Goal: Obtain resource: Obtain resource

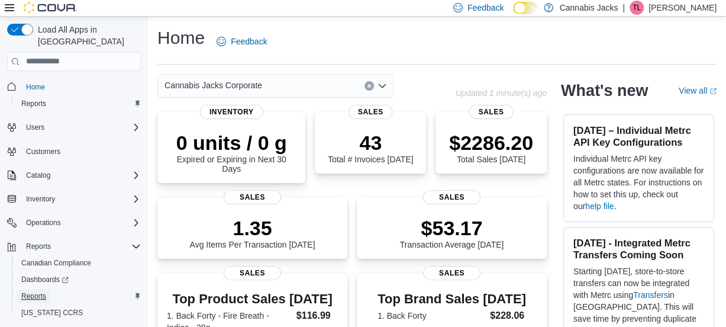
click at [30, 291] on span "Reports" at bounding box center [33, 295] width 25 height 9
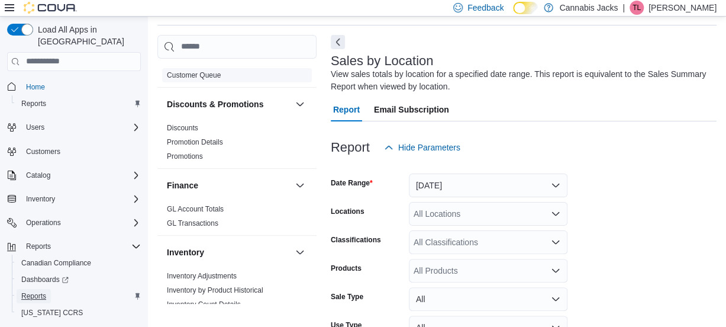
scroll to position [177, 0]
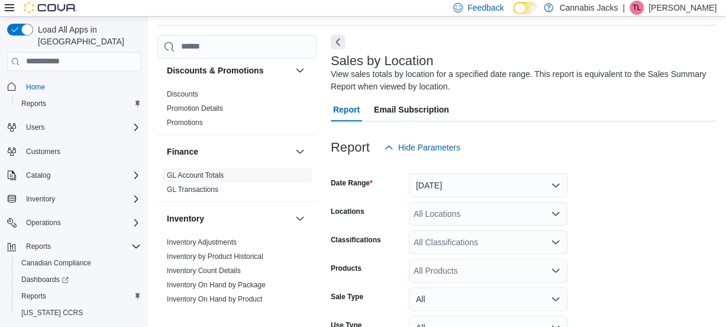
click at [214, 173] on link "GL Account Totals" at bounding box center [195, 175] width 57 height 8
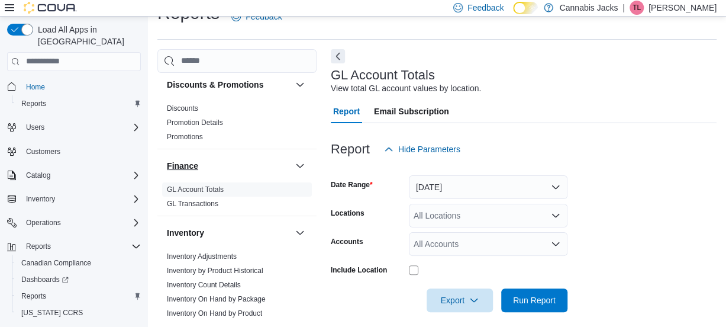
scroll to position [27, 0]
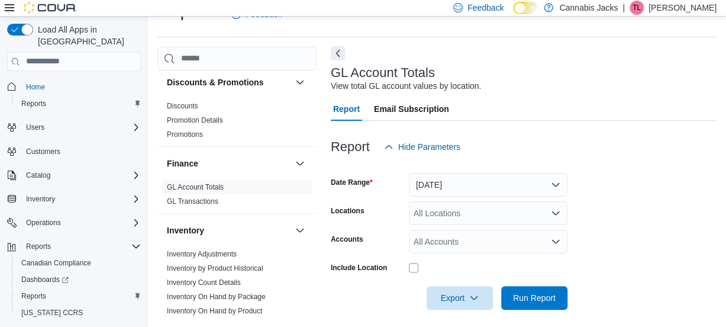
click at [334, 52] on button "Next" at bounding box center [338, 53] width 14 height 14
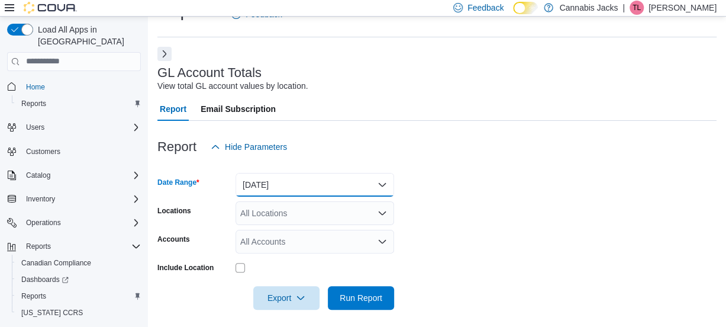
click at [383, 182] on button "[DATE]" at bounding box center [314, 185] width 159 height 24
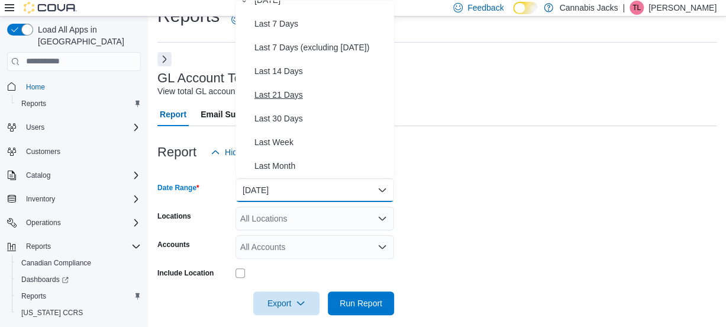
scroll to position [118, 0]
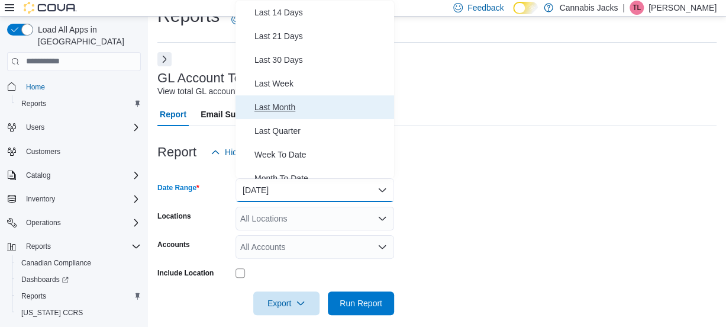
click at [283, 104] on span "Last Month" at bounding box center [321, 107] width 135 height 14
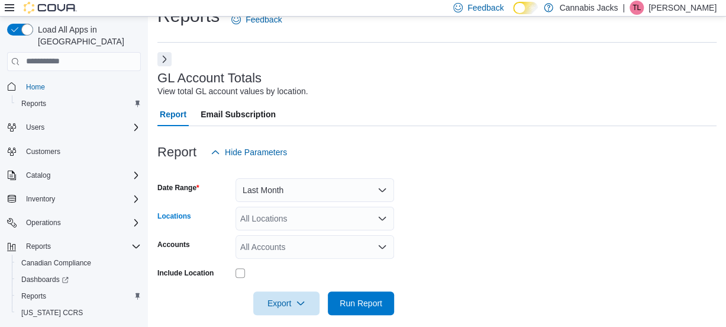
click at [380, 218] on icon "Open list of options" at bounding box center [381, 218] width 9 height 9
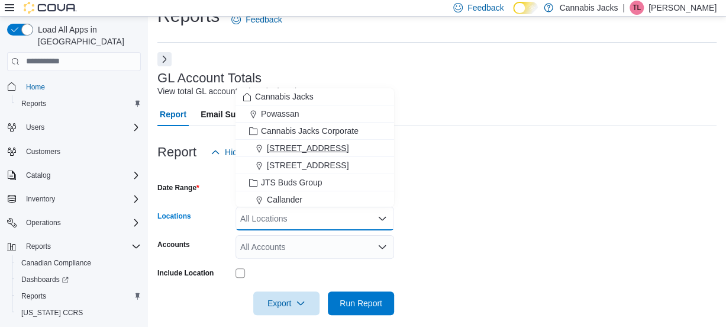
click at [322, 147] on span "[STREET_ADDRESS]" at bounding box center [308, 148] width 82 height 12
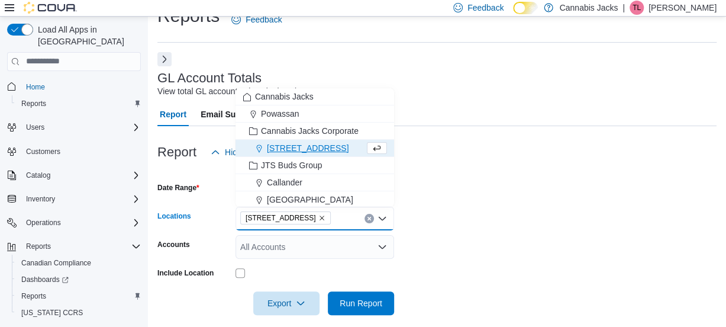
click at [383, 216] on icon "Close list of options" at bounding box center [381, 218] width 9 height 9
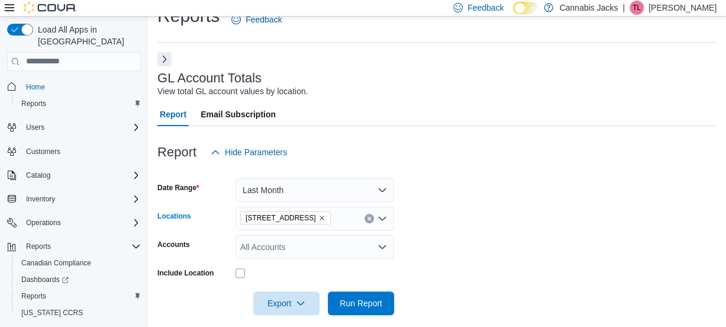
click at [383, 216] on icon "Open list of options" at bounding box center [381, 218] width 9 height 9
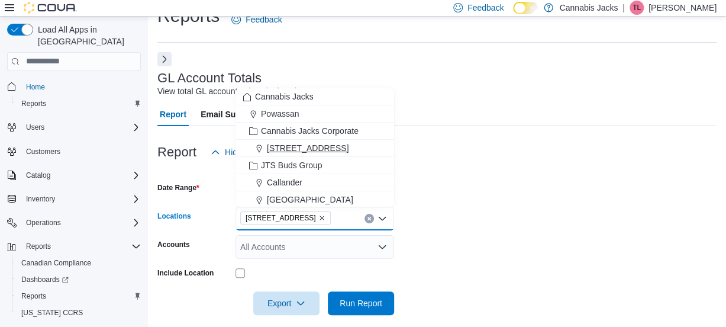
click at [321, 145] on span "[STREET_ADDRESS]" at bounding box center [308, 148] width 82 height 12
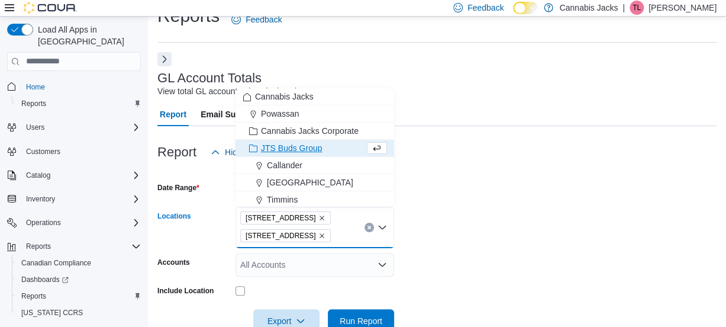
scroll to position [51, 0]
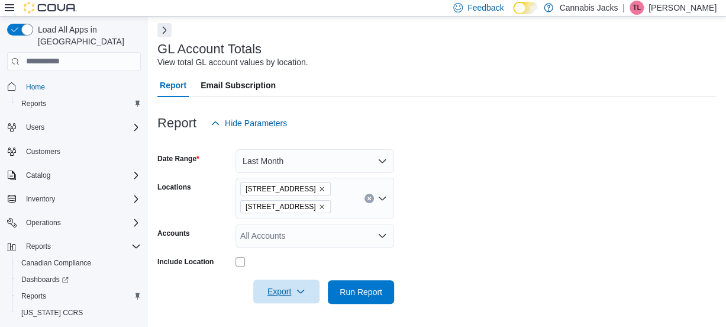
click at [277, 286] on span "Export" at bounding box center [286, 291] width 52 height 24
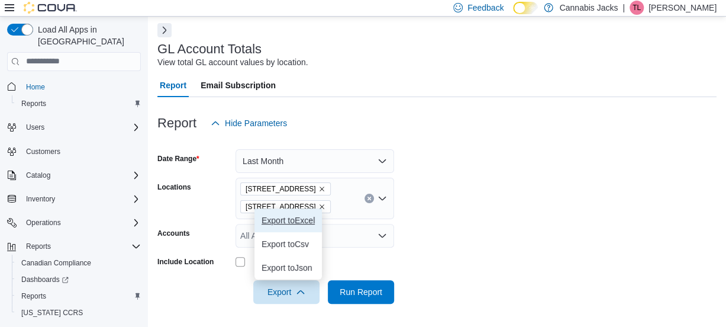
click at [298, 218] on span "Export to Excel" at bounding box center [287, 219] width 53 height 9
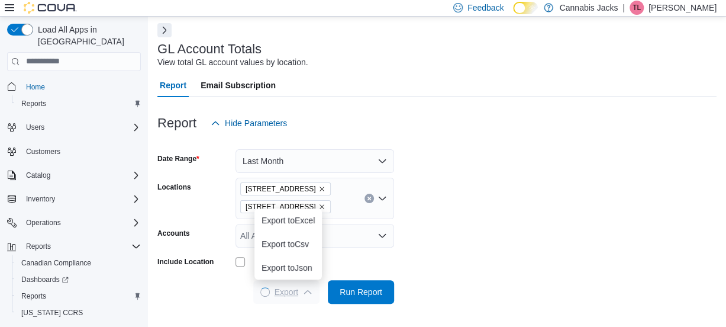
scroll to position [0, 0]
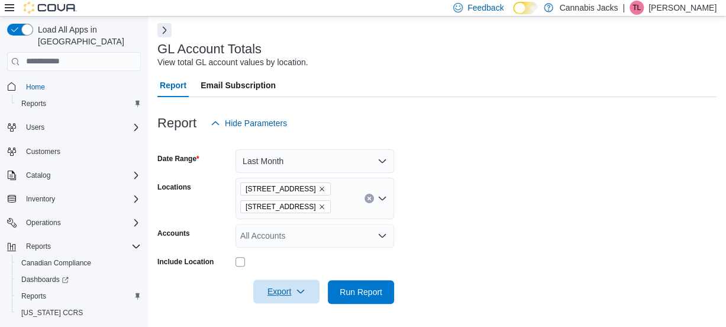
click at [282, 290] on span "Export" at bounding box center [286, 291] width 52 height 24
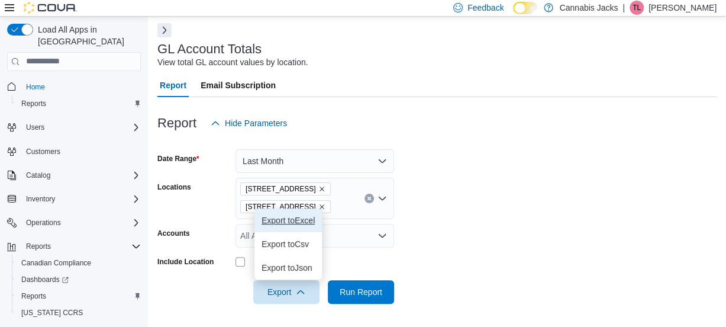
click at [305, 217] on span "Export to Excel" at bounding box center [287, 219] width 53 height 9
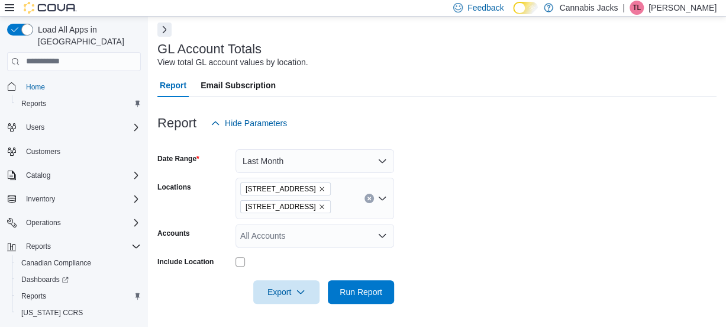
click at [163, 30] on button "Next" at bounding box center [164, 29] width 14 height 14
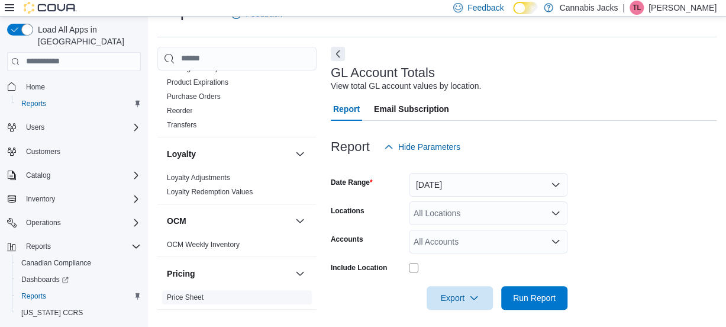
scroll to position [413, 0]
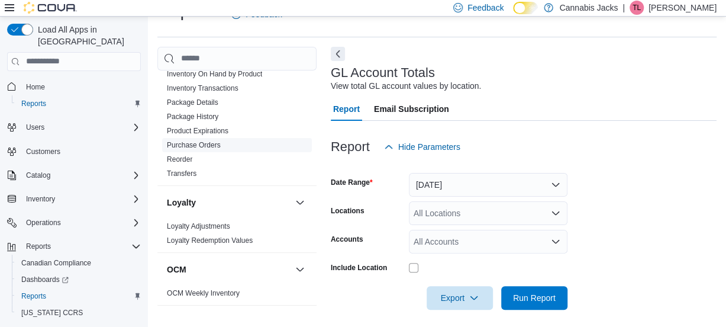
click at [209, 141] on link "Purchase Orders" at bounding box center [194, 145] width 54 height 8
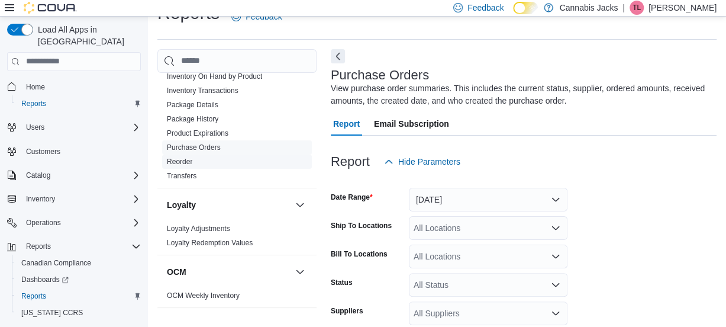
scroll to position [39, 0]
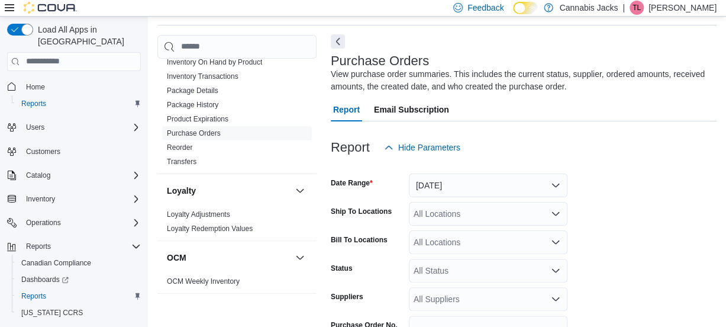
click at [338, 41] on button "Next" at bounding box center [338, 41] width 14 height 14
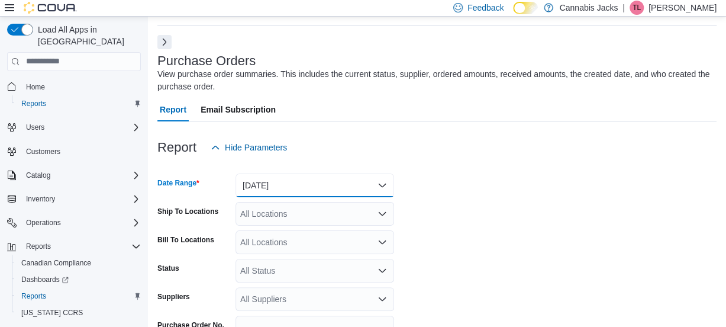
click at [385, 182] on button "[DATE]" at bounding box center [314, 185] width 159 height 24
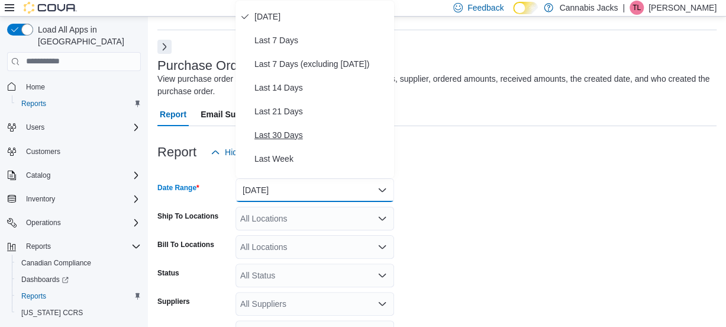
scroll to position [118, 0]
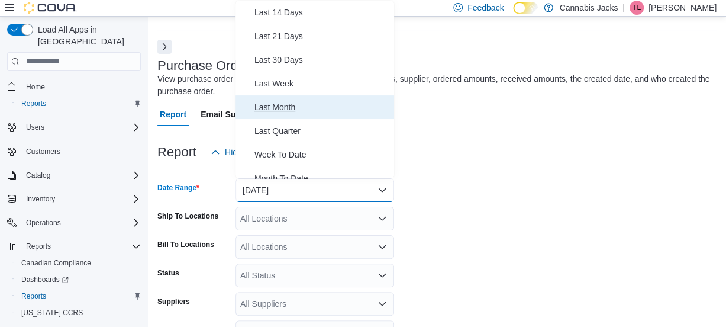
click at [285, 106] on span "Last Month" at bounding box center [321, 107] width 135 height 14
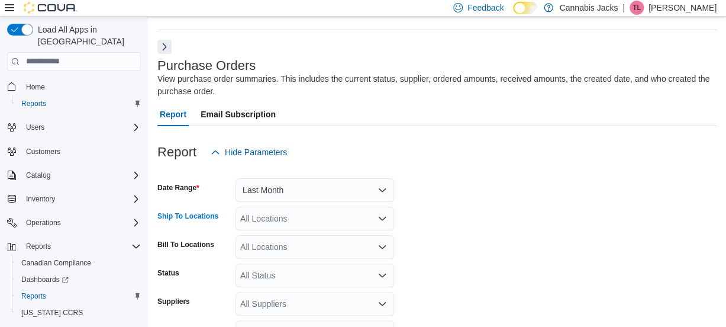
click at [383, 216] on icon "Open list of options" at bounding box center [381, 218] width 9 height 9
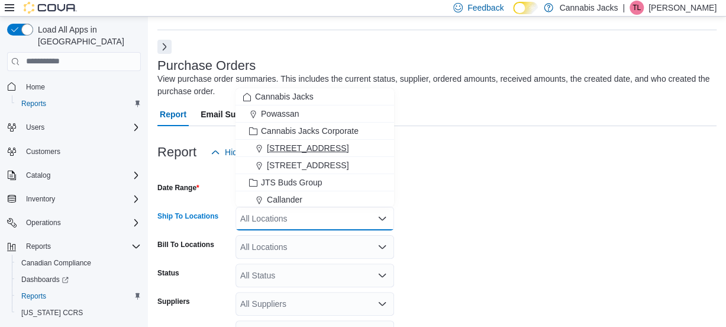
click at [315, 148] on span "[STREET_ADDRESS]" at bounding box center [308, 148] width 82 height 12
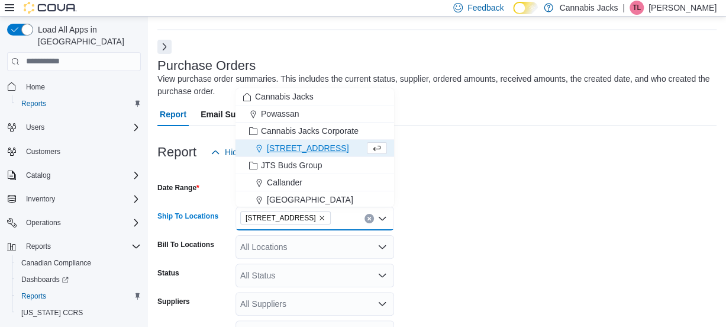
click at [383, 219] on icon "Close list of options" at bounding box center [382, 218] width 7 height 4
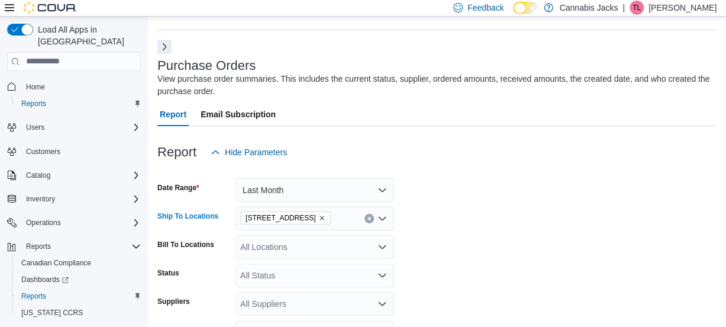
click at [383, 219] on icon "Open list of options" at bounding box center [382, 218] width 7 height 4
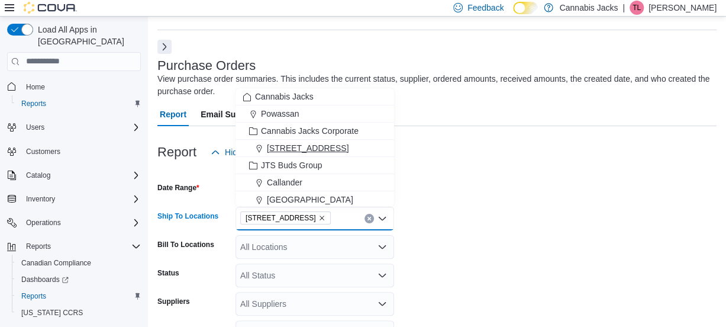
click at [348, 146] on span "[STREET_ADDRESS]" at bounding box center [308, 148] width 82 height 12
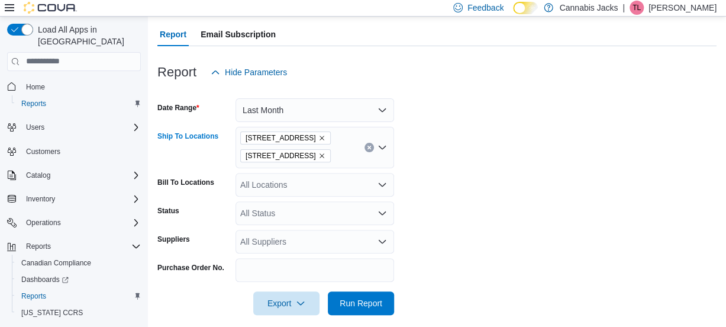
scroll to position [125, 0]
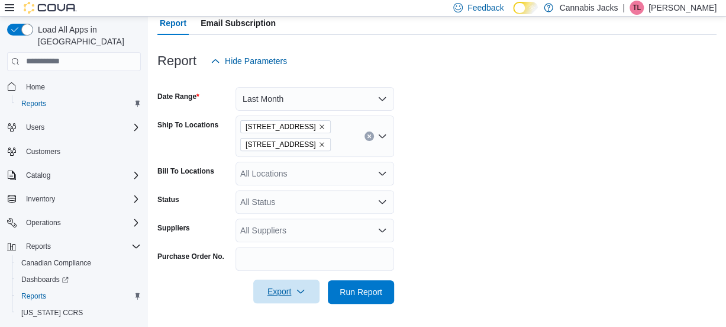
click at [277, 291] on span "Export" at bounding box center [286, 291] width 52 height 24
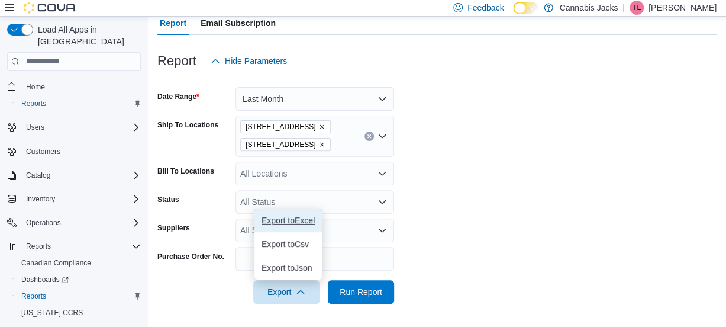
click at [280, 221] on span "Export to Excel" at bounding box center [287, 219] width 53 height 9
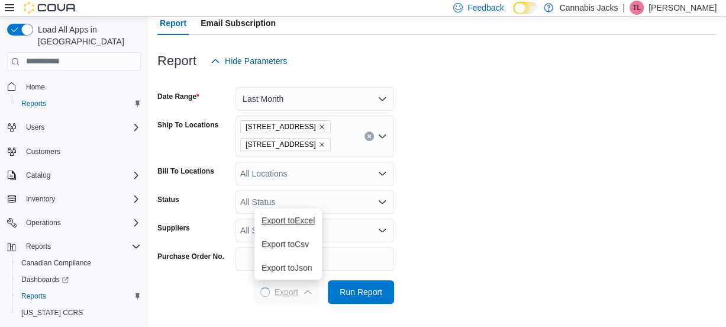
scroll to position [0, 0]
